Goal: Task Accomplishment & Management: Manage account settings

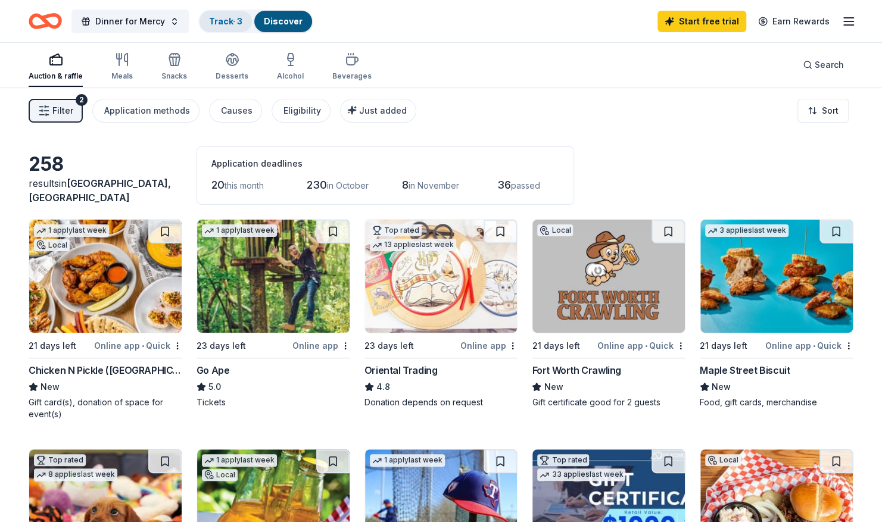
click at [222, 24] on link "Track · 3" at bounding box center [225, 21] width 33 height 10
click at [222, 23] on link "Track · 3" at bounding box center [225, 21] width 33 height 10
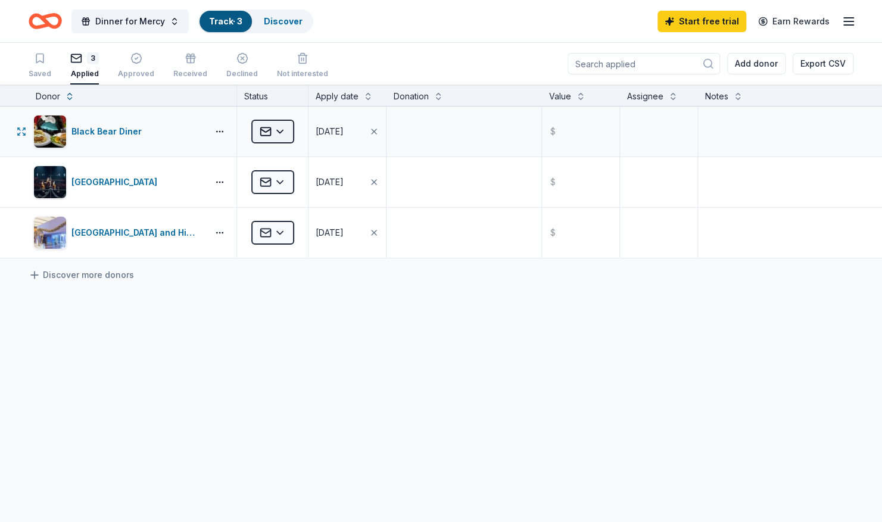
click at [282, 134] on html "Dinner for Mercy Track · 3 Discover Start free trial Earn Rewards Saved 3 Appli…" at bounding box center [441, 261] width 882 height 522
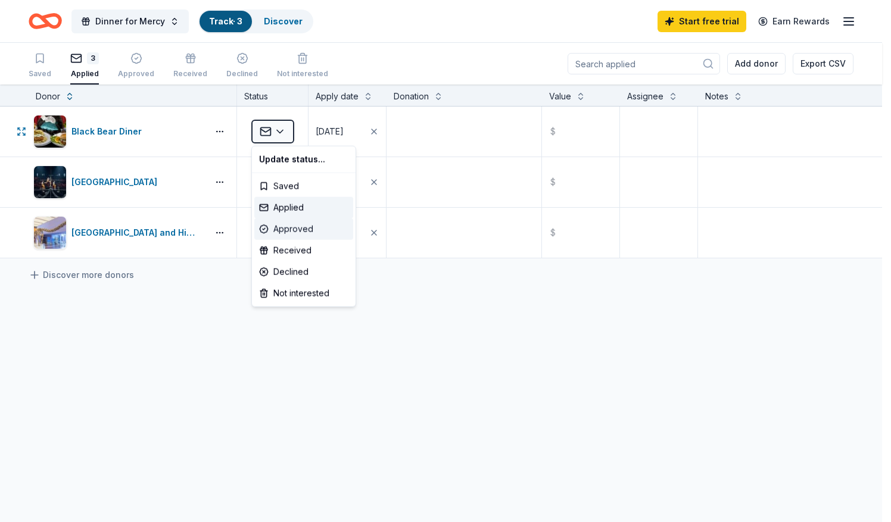
click at [294, 232] on div "Approved" at bounding box center [303, 229] width 99 height 21
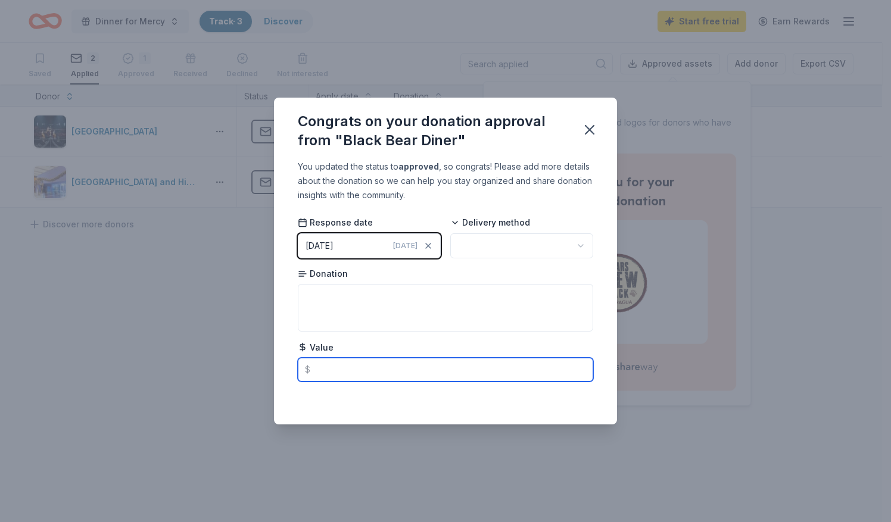
click at [326, 371] on input "text" at bounding box center [445, 370] width 295 height 24
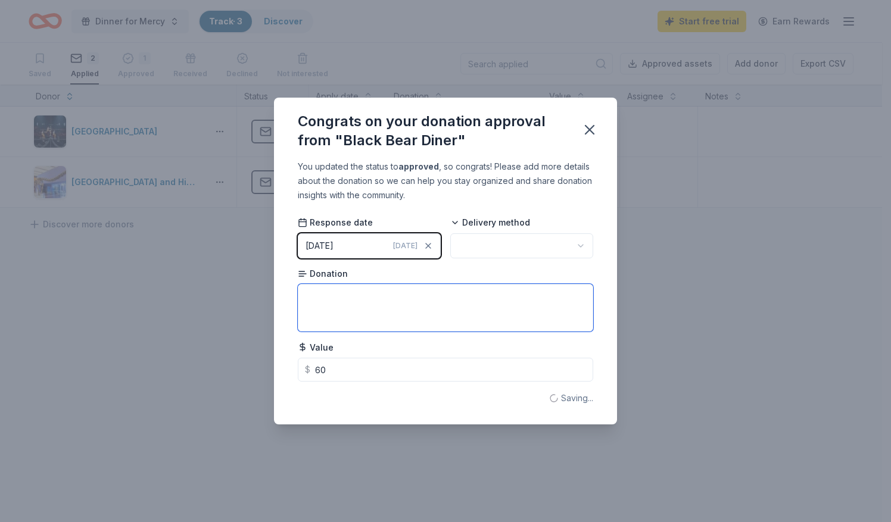
type input "60.00"
click at [334, 301] on textarea at bounding box center [445, 308] width 295 height 48
type textarea "2 meals"
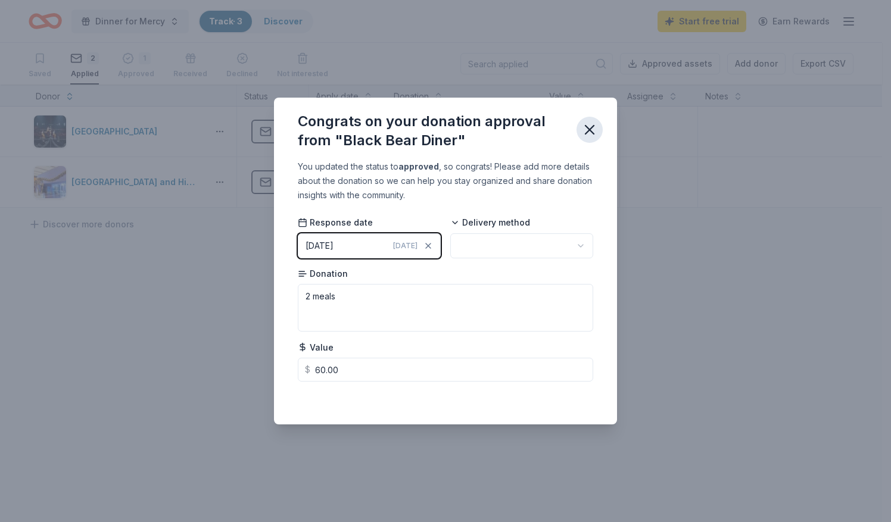
click at [593, 125] on icon "button" at bounding box center [589, 129] width 17 height 17
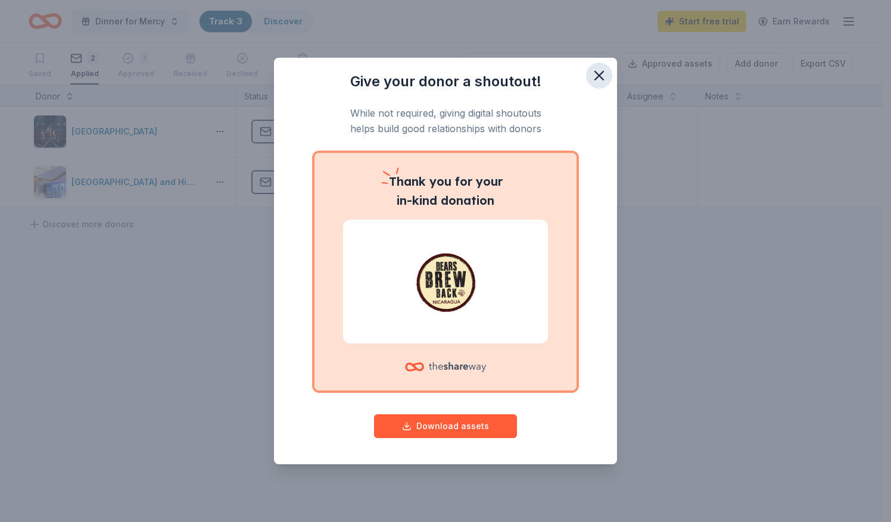
click at [598, 73] on icon "button" at bounding box center [599, 75] width 17 height 17
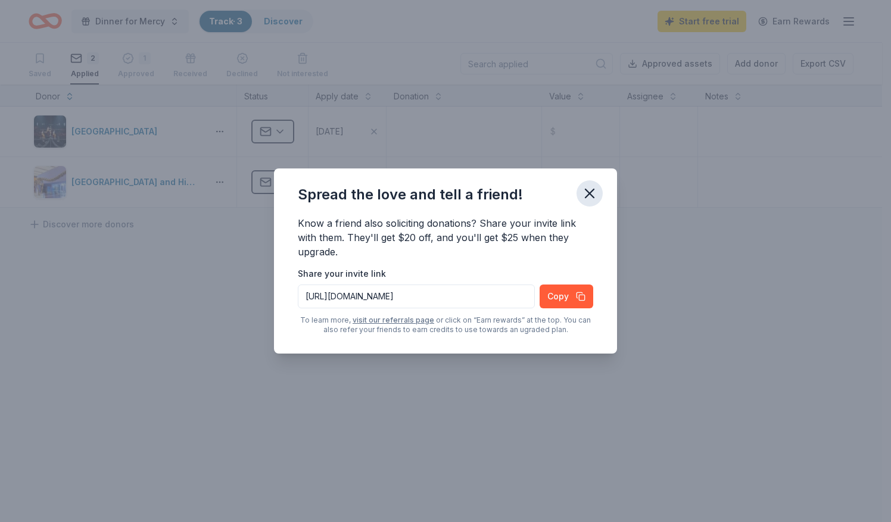
click at [588, 196] on icon "button" at bounding box center [589, 193] width 17 height 17
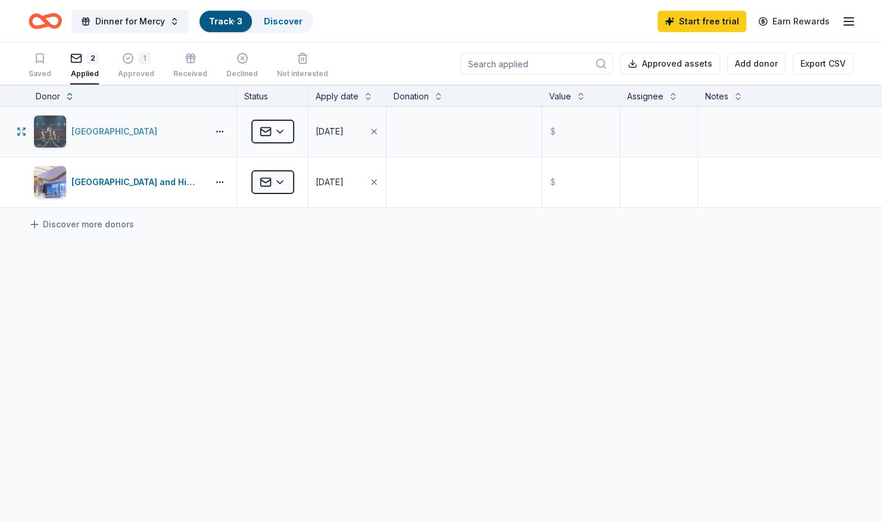
click at [81, 132] on div "[GEOGRAPHIC_DATA]" at bounding box center [116, 131] width 91 height 14
